Goal: Information Seeking & Learning: Find specific fact

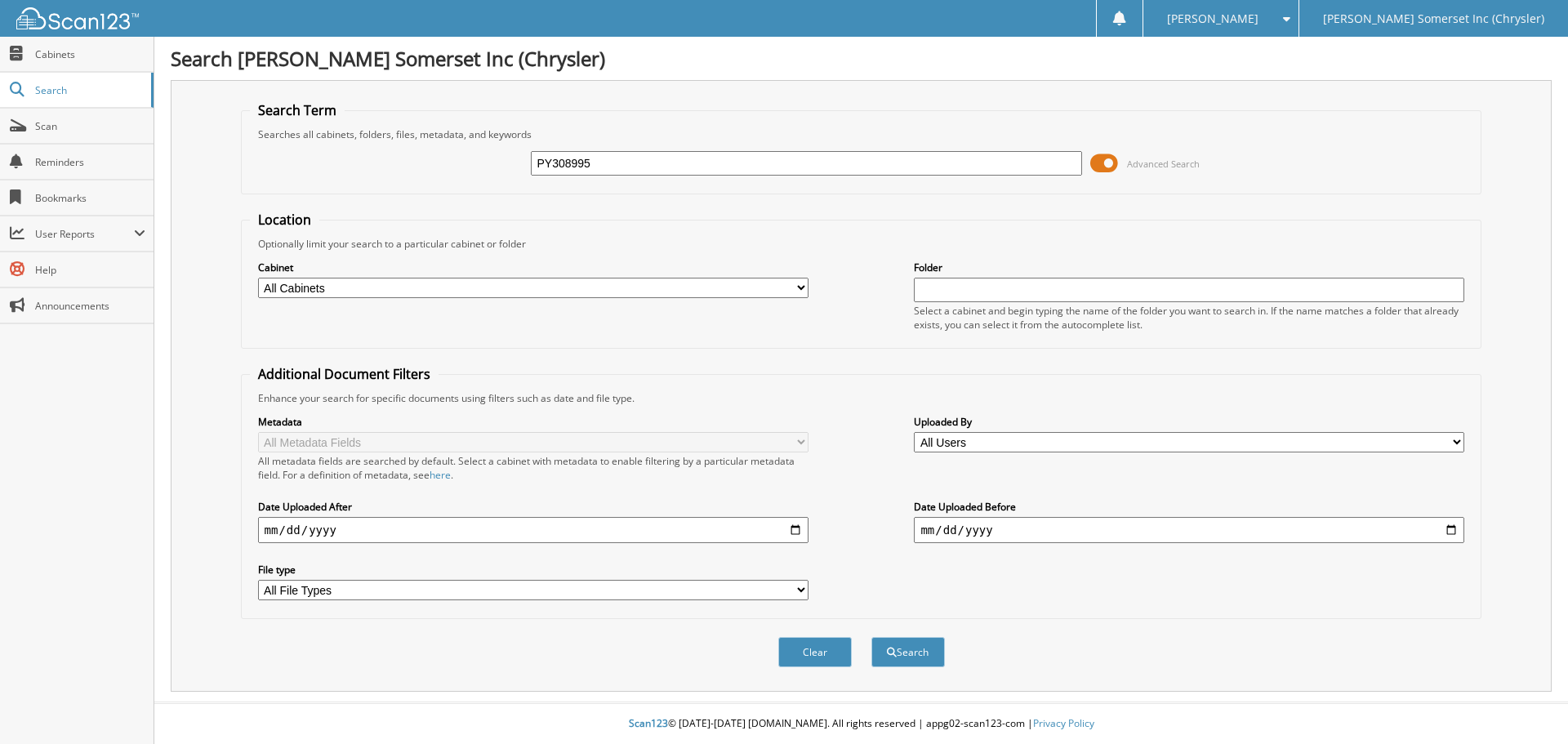
type input "PY308995"
click at [872, 637] on button "Search" at bounding box center [908, 652] width 74 height 30
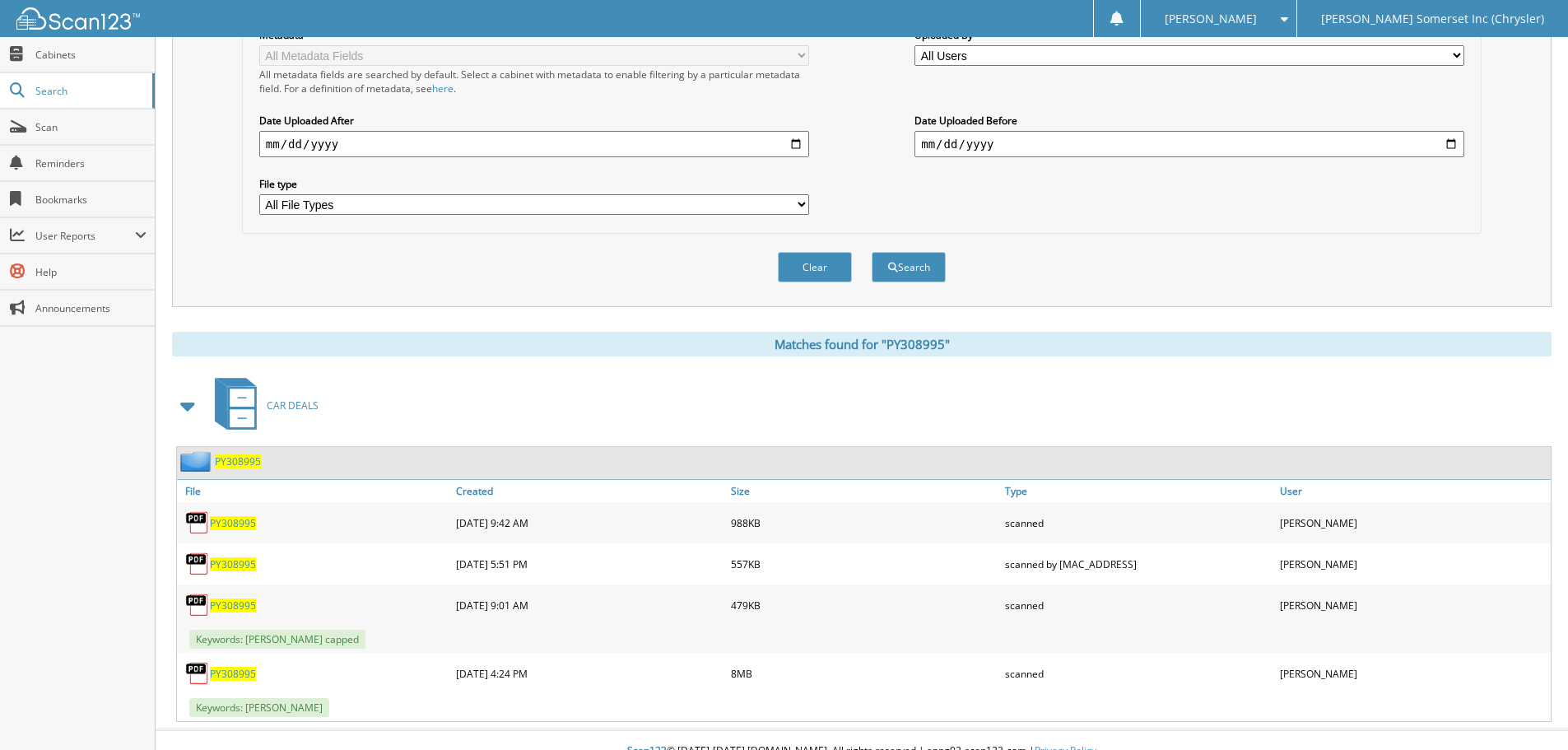
scroll to position [412, 0]
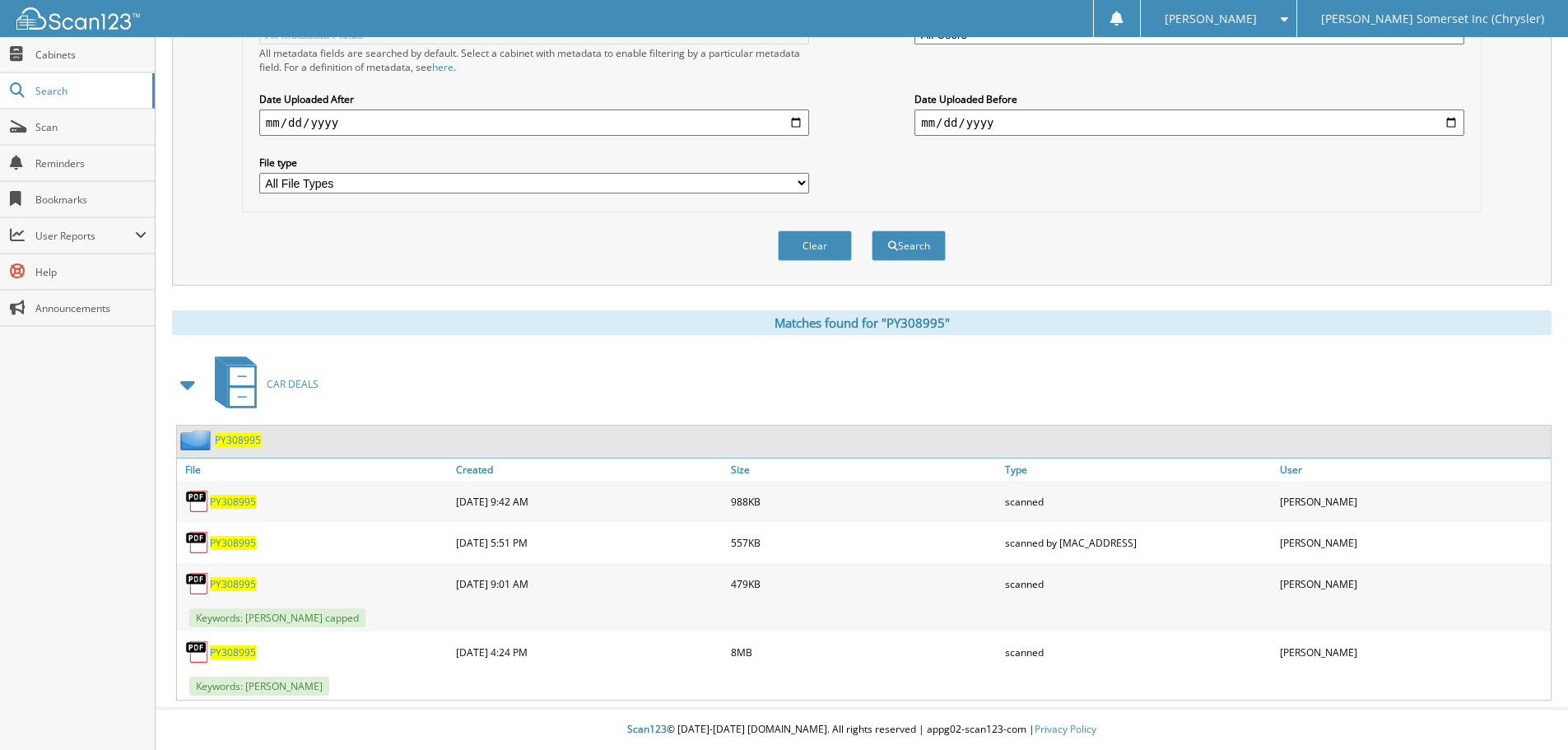
click at [249, 653] on span "PY308995" at bounding box center [233, 652] width 46 height 14
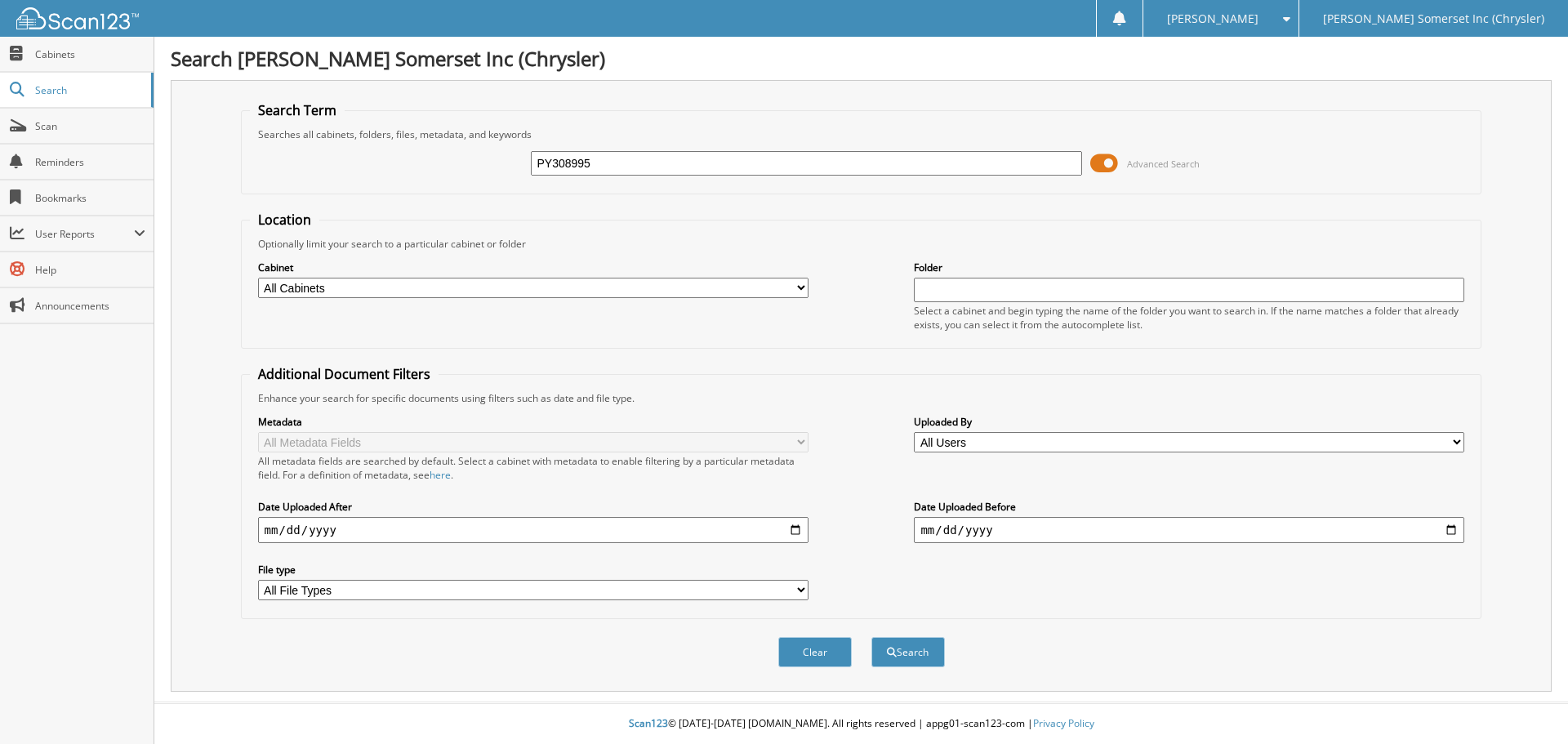
type input "PY308995"
click at [872, 637] on button "Search" at bounding box center [908, 652] width 74 height 30
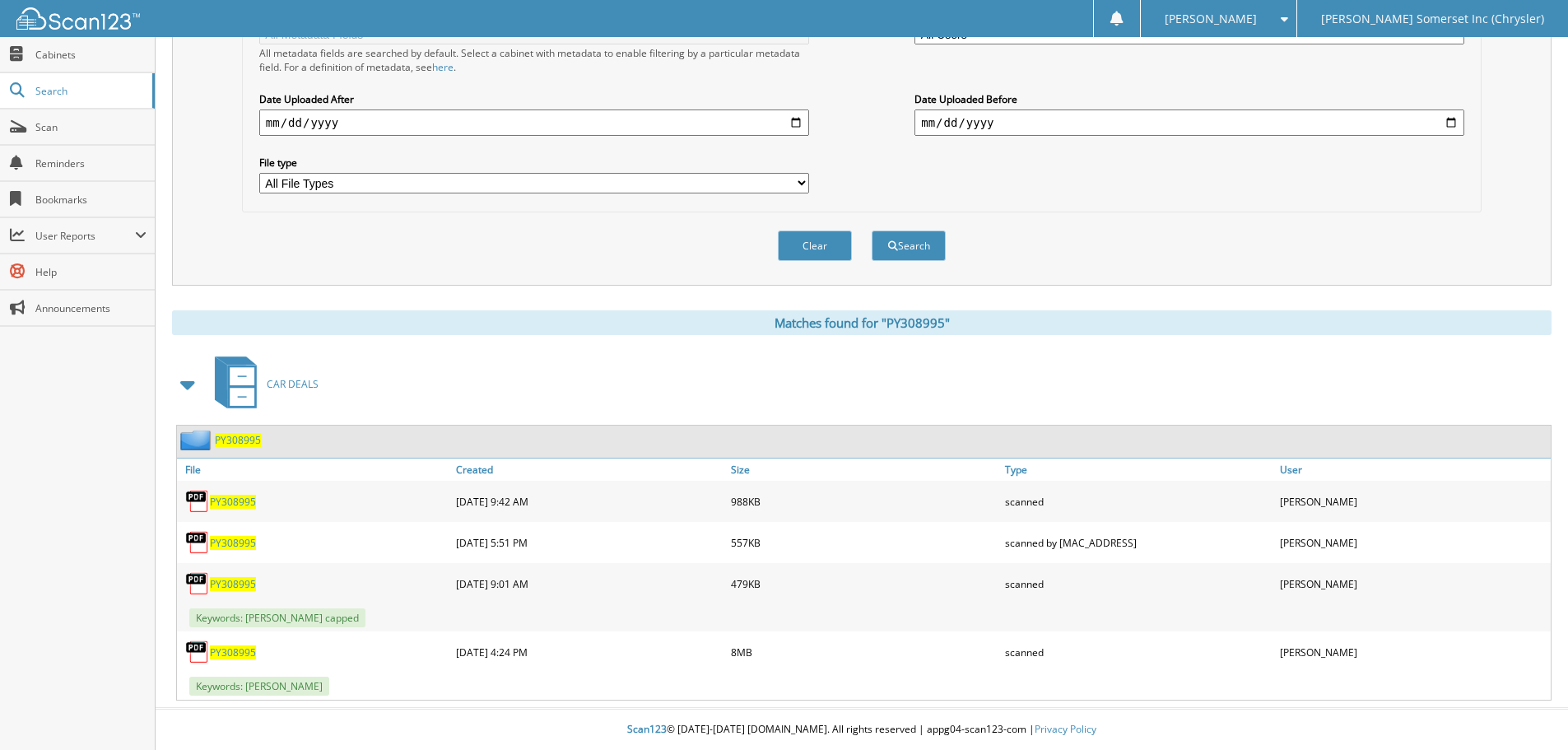
scroll to position [412, 0]
click at [236, 646] on link "PY308995" at bounding box center [233, 652] width 46 height 14
